Goal: Register for event/course

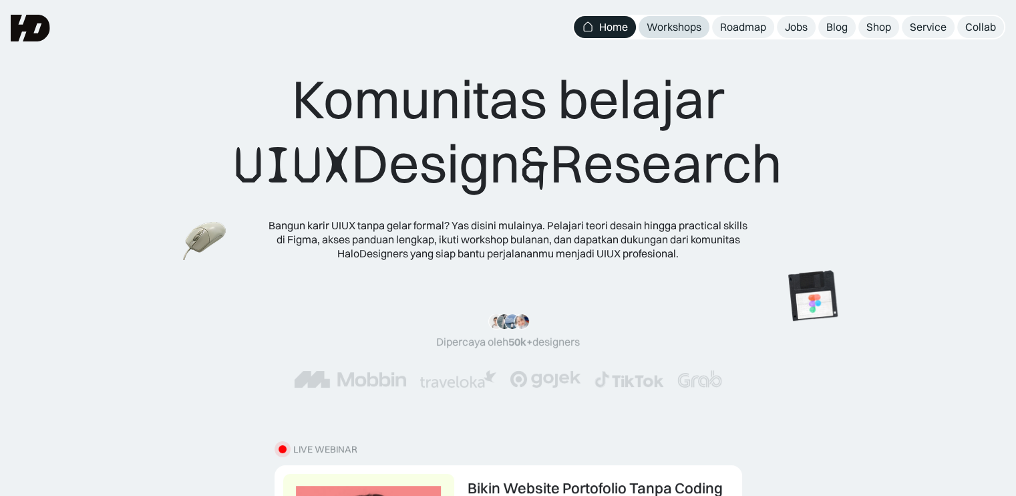
click at [680, 31] on div "Workshops" at bounding box center [674, 27] width 55 height 14
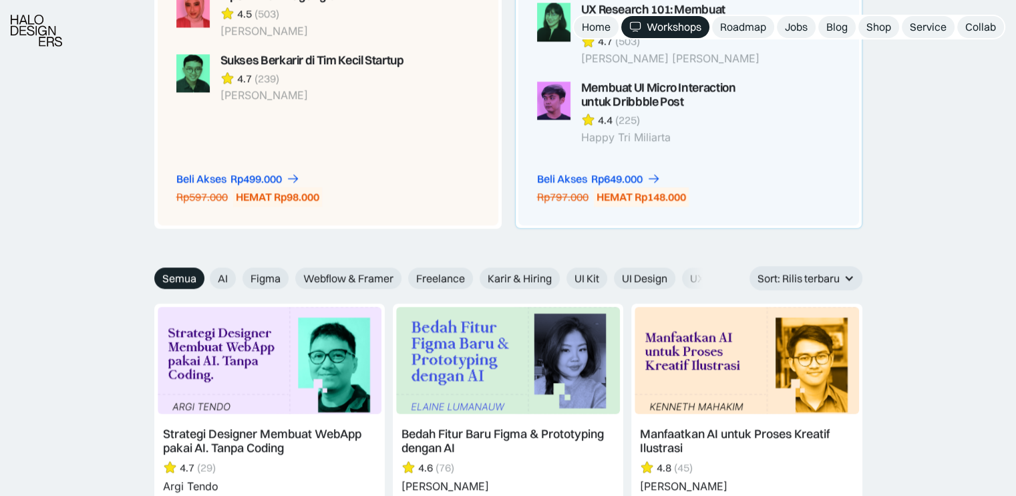
scroll to position [1804, 0]
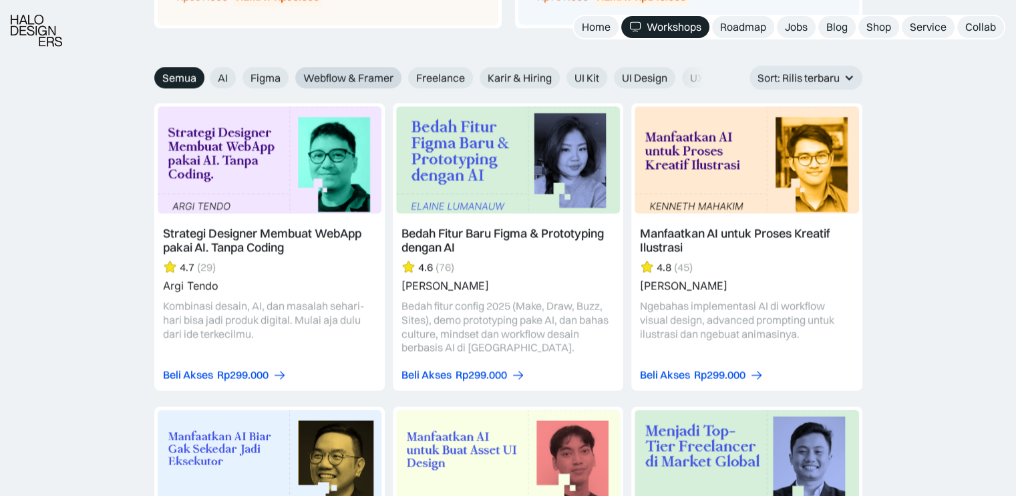
click at [373, 80] on span "Webflow & Framer" at bounding box center [348, 78] width 90 height 14
click at [205, 78] on input "Webflow & Framer" at bounding box center [200, 73] width 9 height 9
radio input "true"
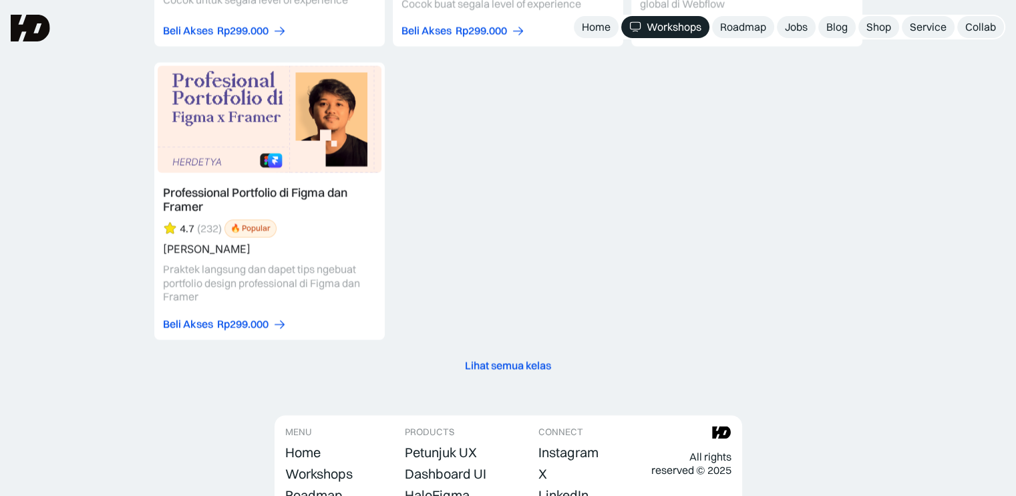
scroll to position [2072, 0]
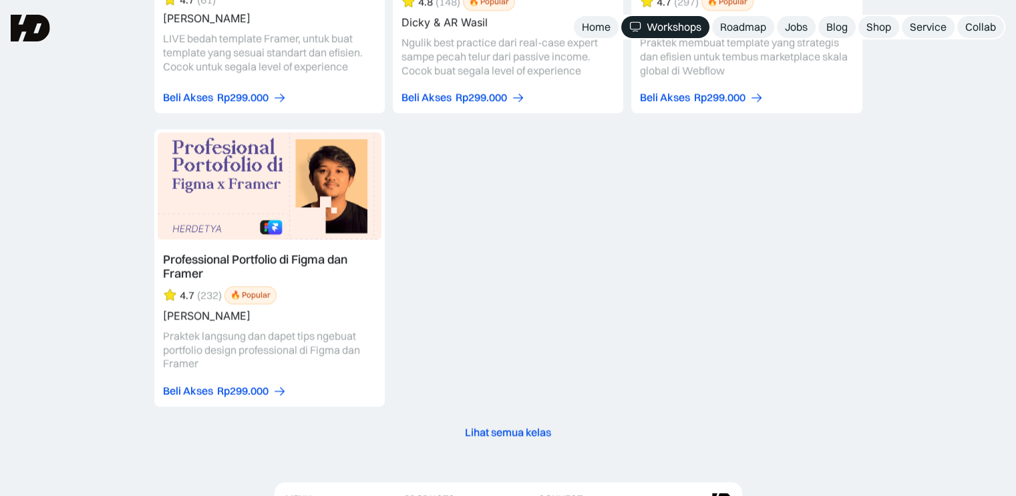
click at [504, 429] on div "Lihat semua kelas" at bounding box center [508, 432] width 86 height 14
